Goal: Browse casually

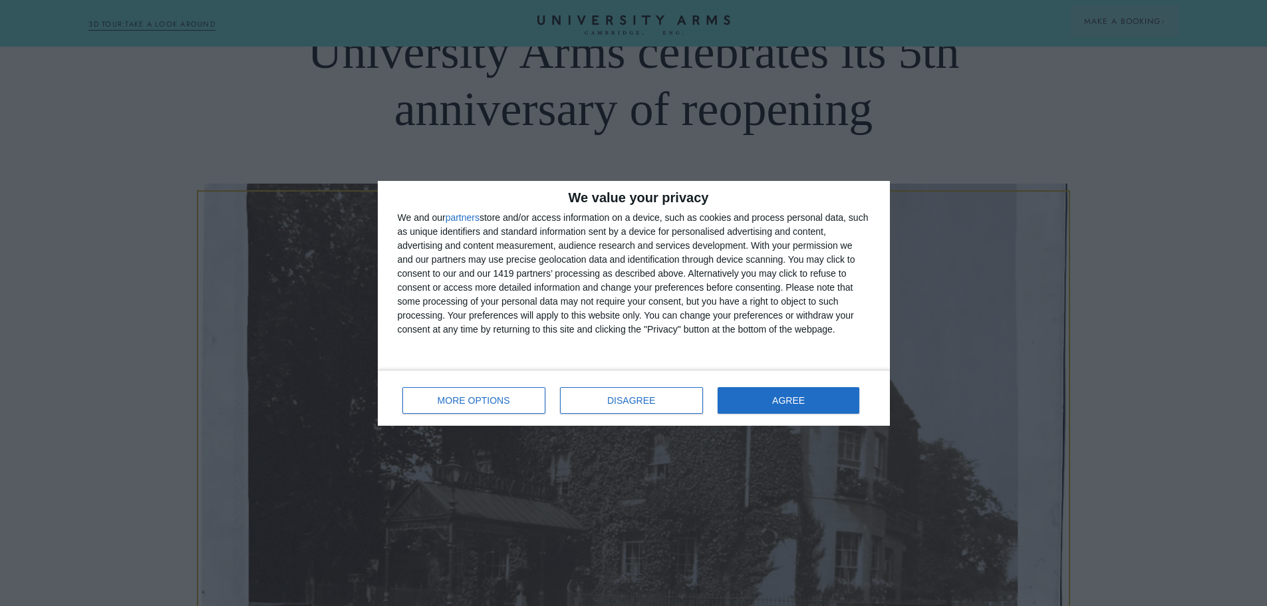
scroll to position [266, 0]
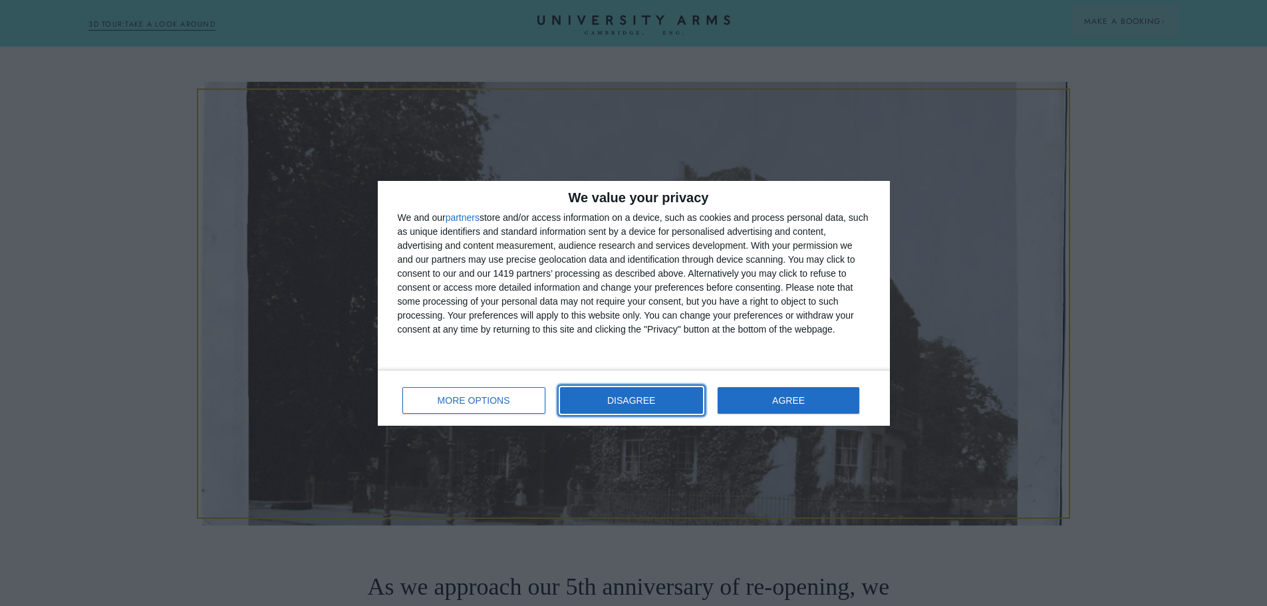
click at [649, 402] on span "DISAGREE" at bounding box center [631, 400] width 48 height 9
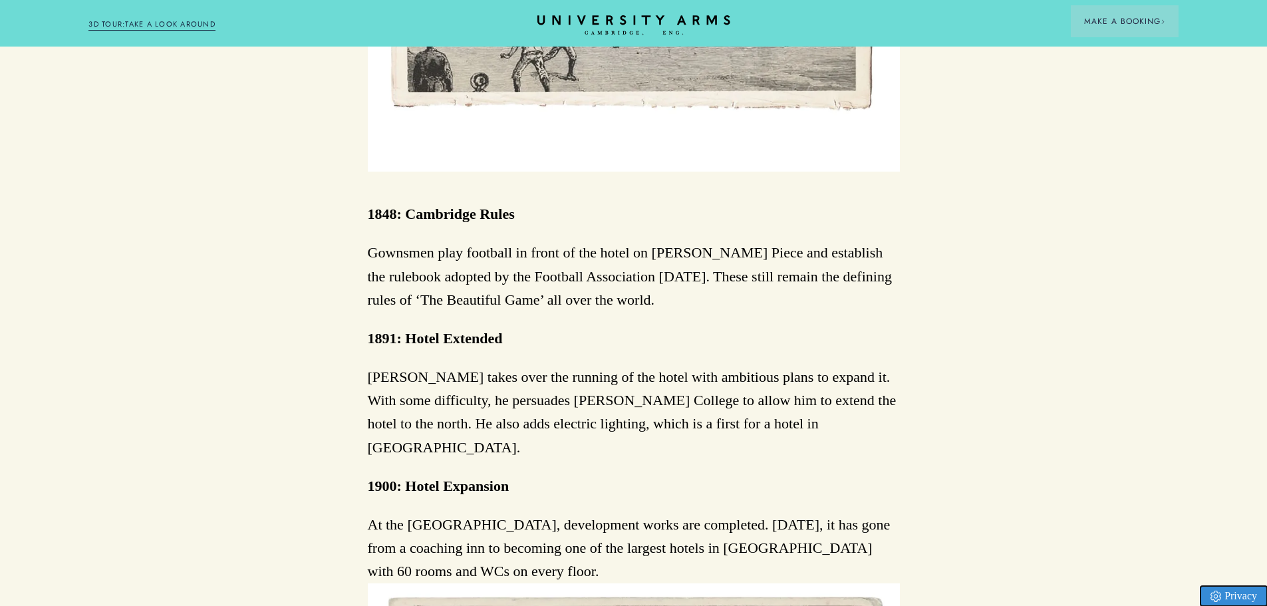
scroll to position [1995, 0]
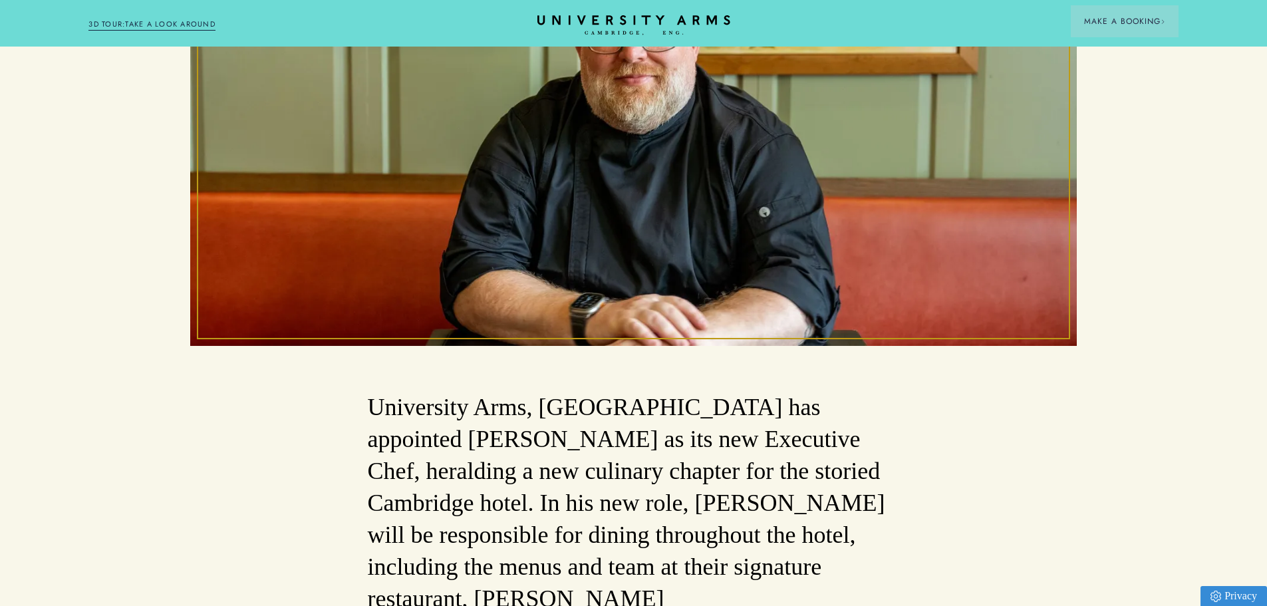
scroll to position [266, 0]
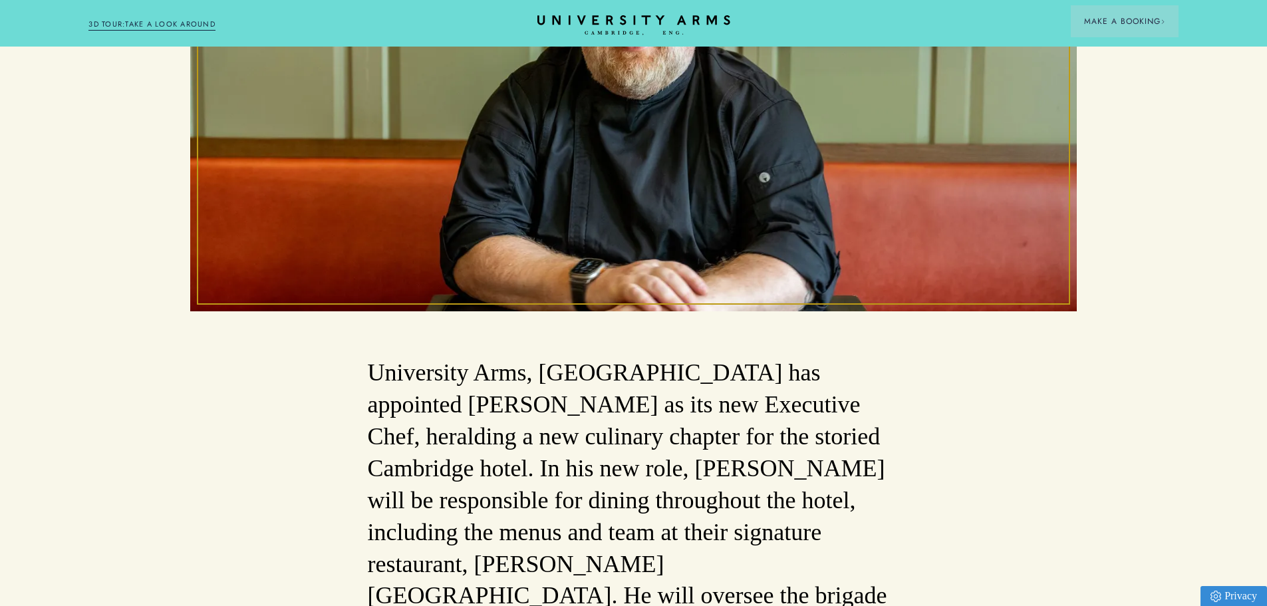
scroll to position [598, 0]
